Goal: Task Accomplishment & Management: Manage account settings

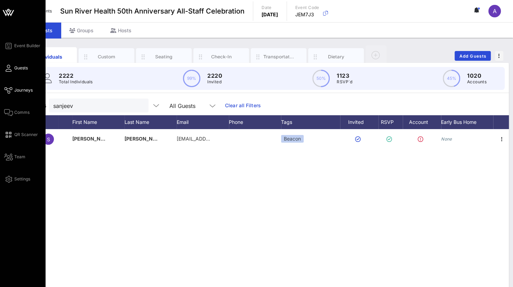
click at [17, 92] on span "Journeys" at bounding box center [23, 90] width 18 height 6
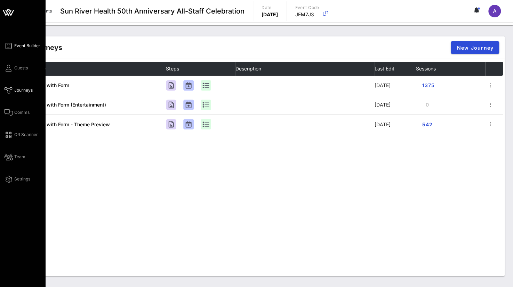
click at [14, 44] on link "Event Builder" at bounding box center [22, 46] width 36 height 8
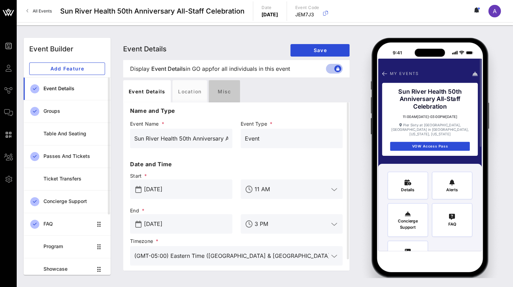
click at [215, 90] on div "Misc" at bounding box center [224, 91] width 31 height 22
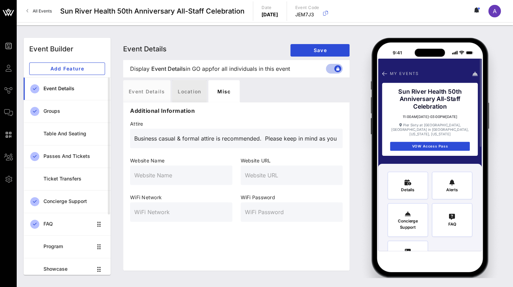
click at [186, 91] on div "Location" at bounding box center [189, 91] width 34 height 22
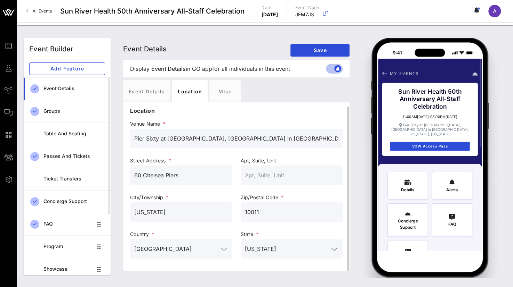
scroll to position [2, 0]
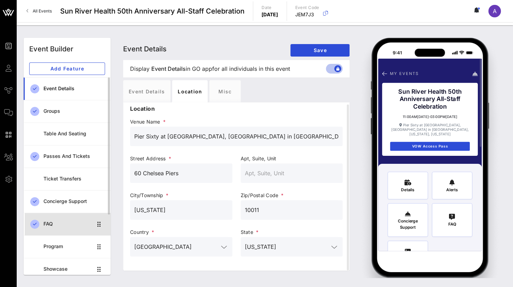
click at [56, 220] on div "FAQ" at bounding box center [67, 224] width 49 height 14
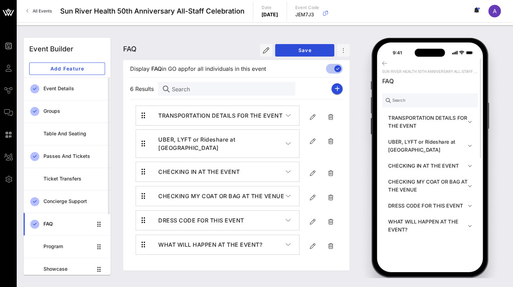
click at [288, 114] on icon "button" at bounding box center [287, 115] width 5 height 7
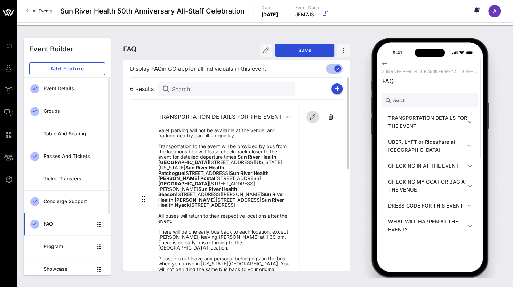
click at [311, 115] on icon "button" at bounding box center [312, 117] width 8 height 8
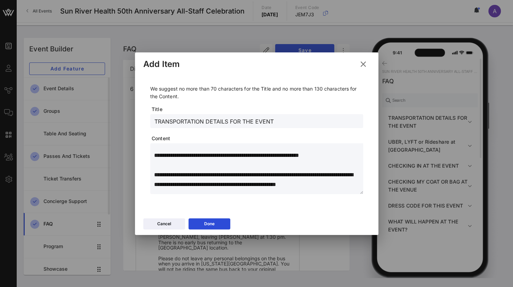
scroll to position [278, 0]
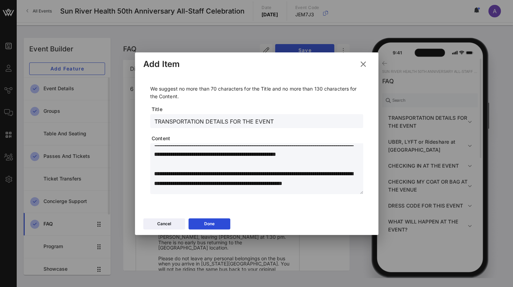
drag, startPoint x: 283, startPoint y: 156, endPoint x: 325, endPoint y: 155, distance: 41.4
click at [325, 155] on textarea at bounding box center [258, 170] width 209 height 49
drag, startPoint x: 321, startPoint y: 165, endPoint x: 167, endPoint y: 166, distance: 153.3
click at [167, 166] on textarea at bounding box center [258, 170] width 209 height 49
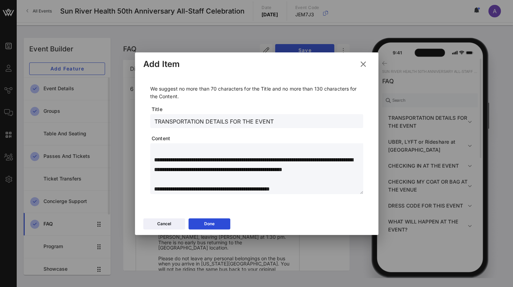
scroll to position [311, 0]
type textarea "**********"
click at [207, 225] on button "Done" at bounding box center [209, 224] width 42 height 11
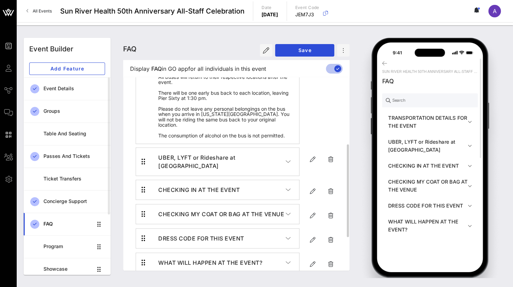
scroll to position [174, 0]
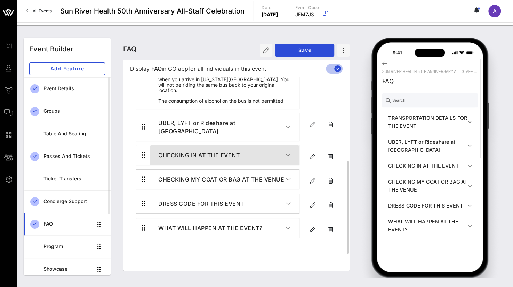
click at [286, 159] on icon "button" at bounding box center [287, 155] width 5 height 7
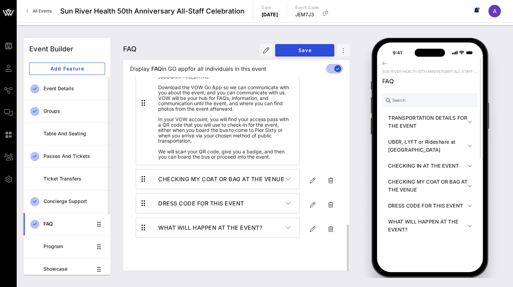
scroll to position [307, 0]
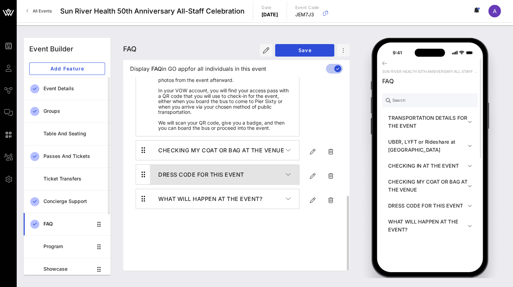
click at [291, 185] on button "DRESS CODE FOR THIS EVENT" at bounding box center [224, 174] width 149 height 19
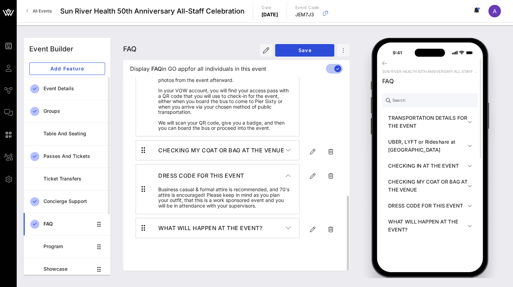
scroll to position [336, 0]
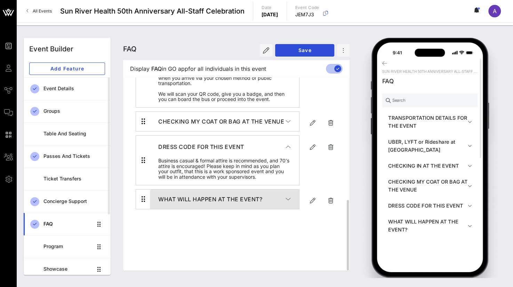
click at [287, 203] on icon "button" at bounding box center [287, 199] width 5 height 7
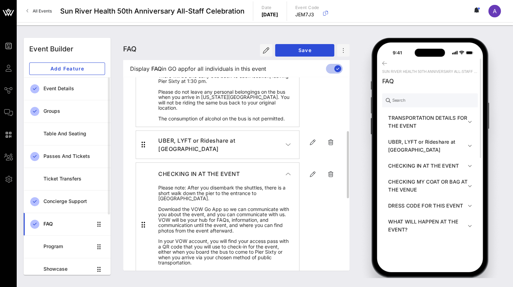
scroll to position [0, 0]
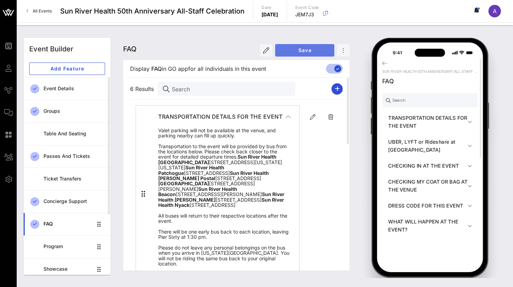
click at [300, 49] on span "Save" at bounding box center [305, 50] width 48 height 6
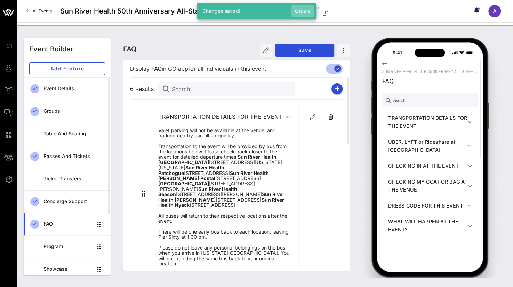
click at [303, 10] on span "Close" at bounding box center [302, 11] width 17 height 6
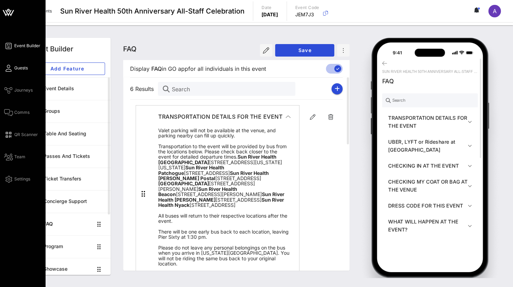
click at [24, 64] on link "Guests" at bounding box center [16, 68] width 24 height 8
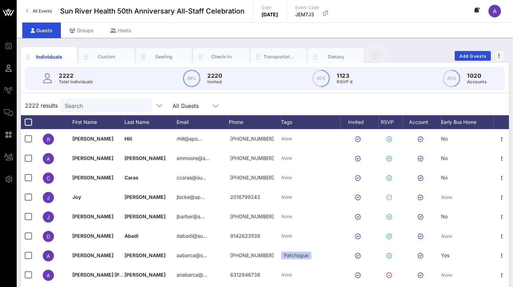
click at [85, 103] on input "Search" at bounding box center [105, 105] width 81 height 9
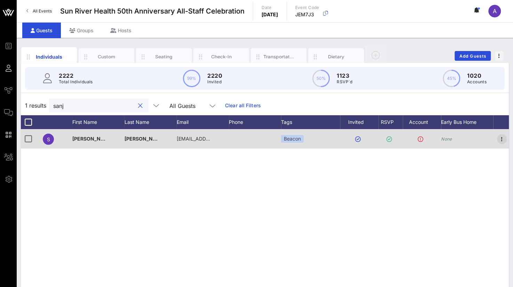
type input "sanj"
click at [502, 138] on icon "button" at bounding box center [501, 139] width 8 height 8
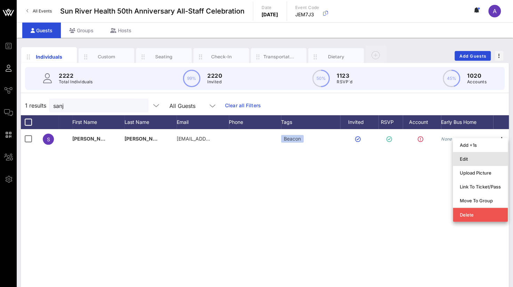
click at [481, 159] on div "Edit" at bounding box center [480, 159] width 41 height 6
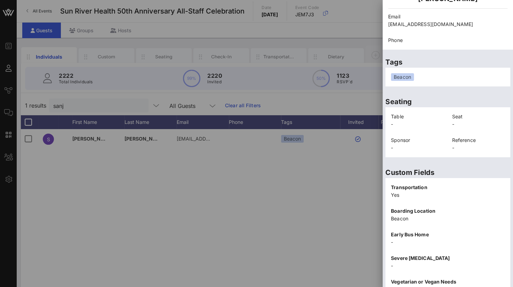
scroll to position [143, 0]
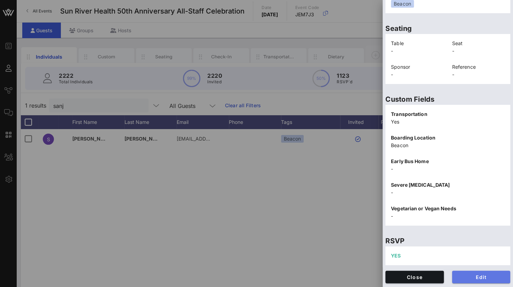
click at [485, 277] on span "Edit" at bounding box center [480, 278] width 47 height 6
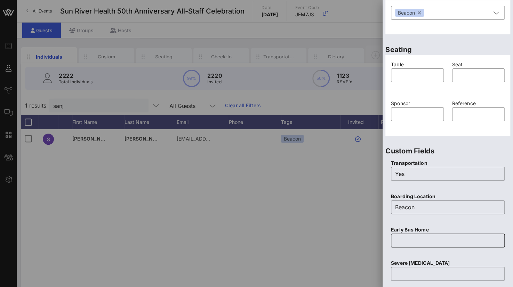
click at [408, 241] on input "text" at bounding box center [447, 240] width 105 height 11
type input "H"
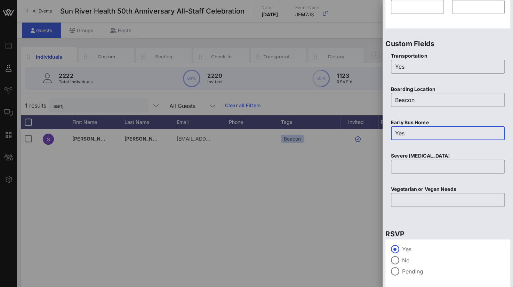
scroll to position [274, 0]
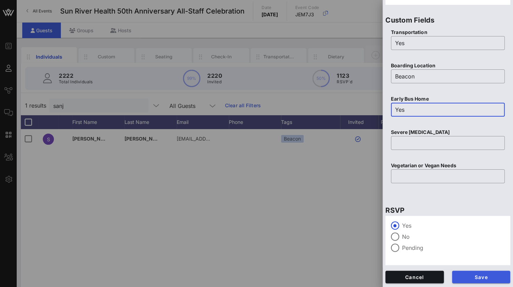
type input "Yes"
click at [492, 281] on button "Save" at bounding box center [481, 277] width 58 height 13
